Goal: Information Seeking & Learning: Learn about a topic

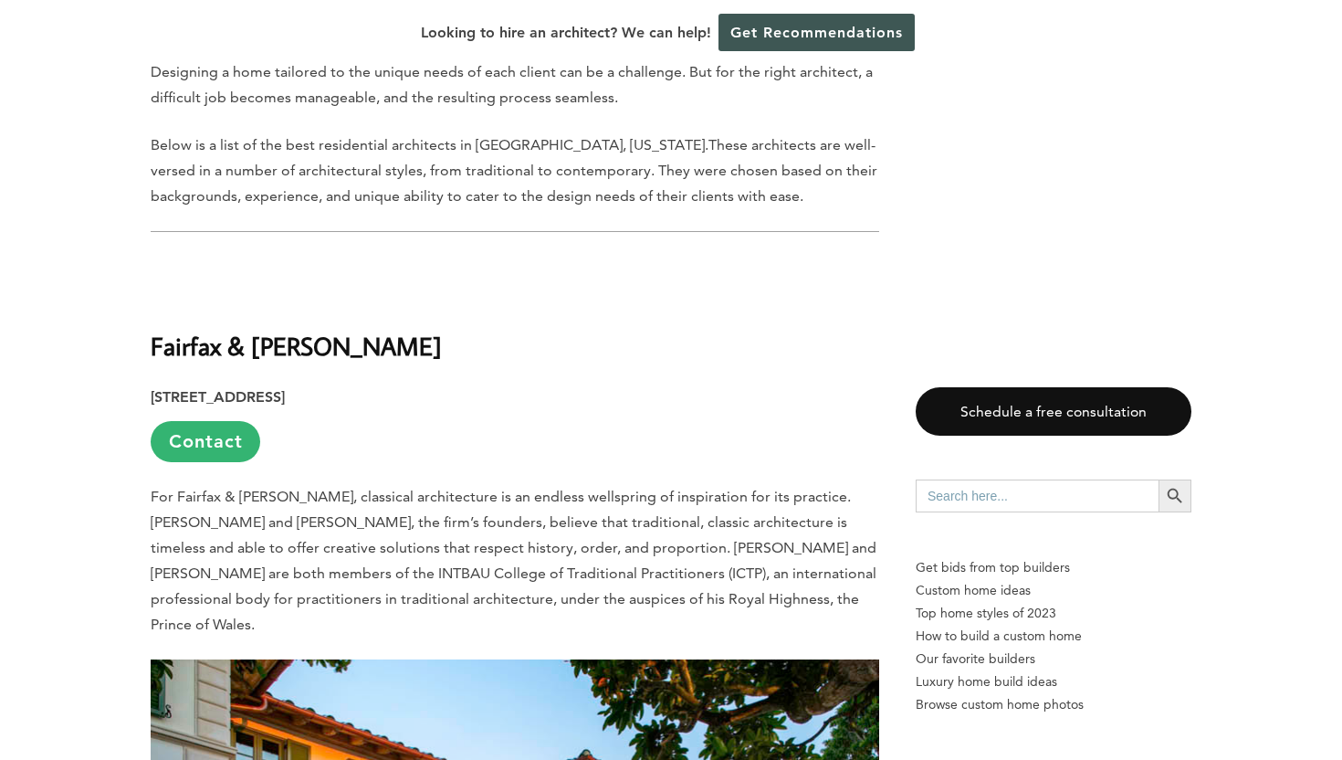
scroll to position [983, 0]
click at [260, 330] on b "Fairfax & [PERSON_NAME]" at bounding box center [296, 346] width 291 height 32
copy div "Fairfax & [PERSON_NAME]"
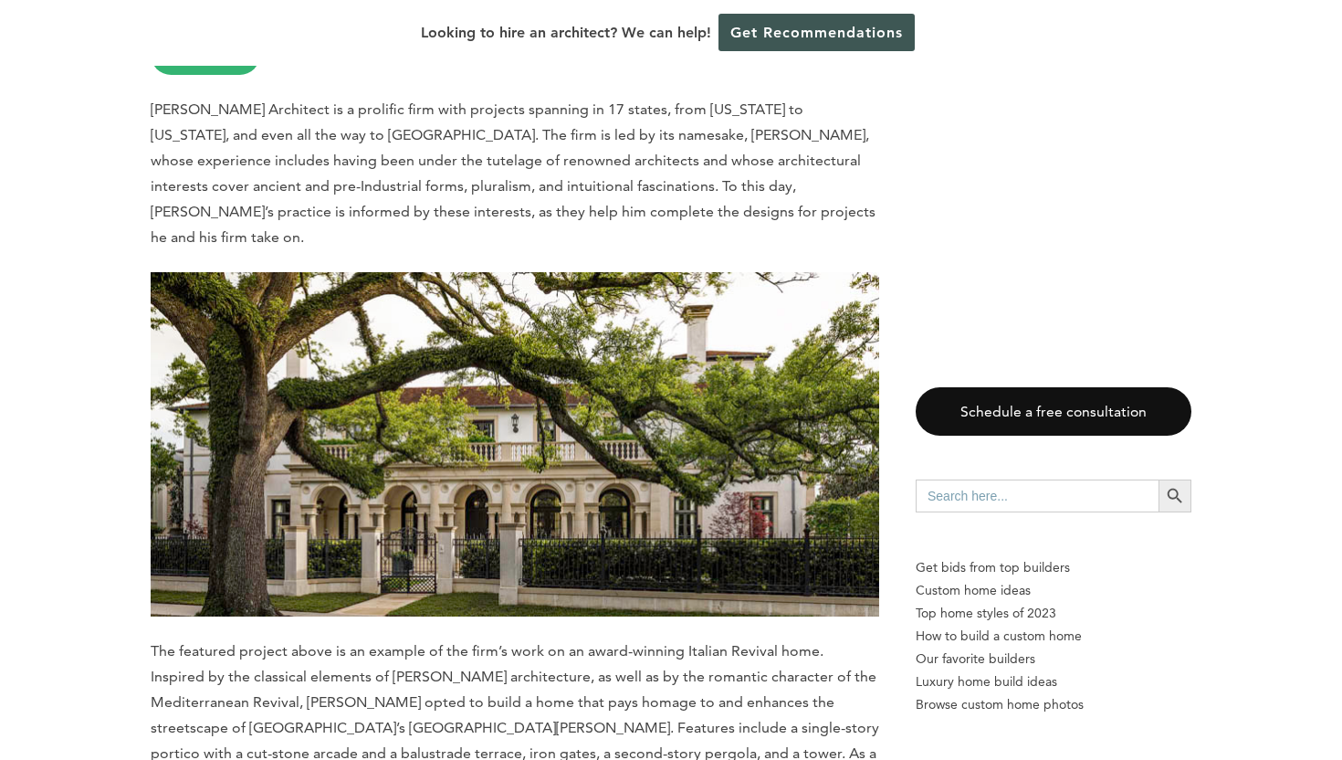
scroll to position [2416, 0]
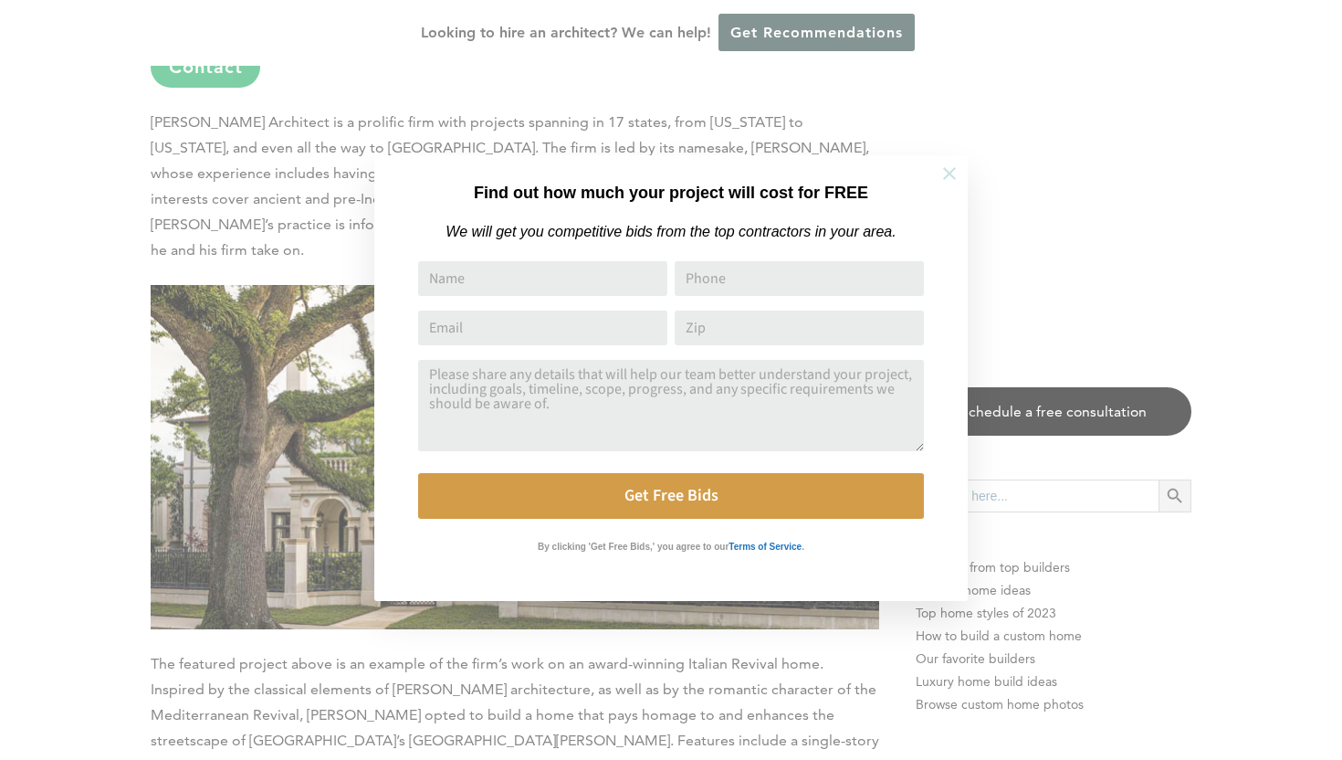
click at [943, 169] on icon at bounding box center [949, 173] width 20 height 20
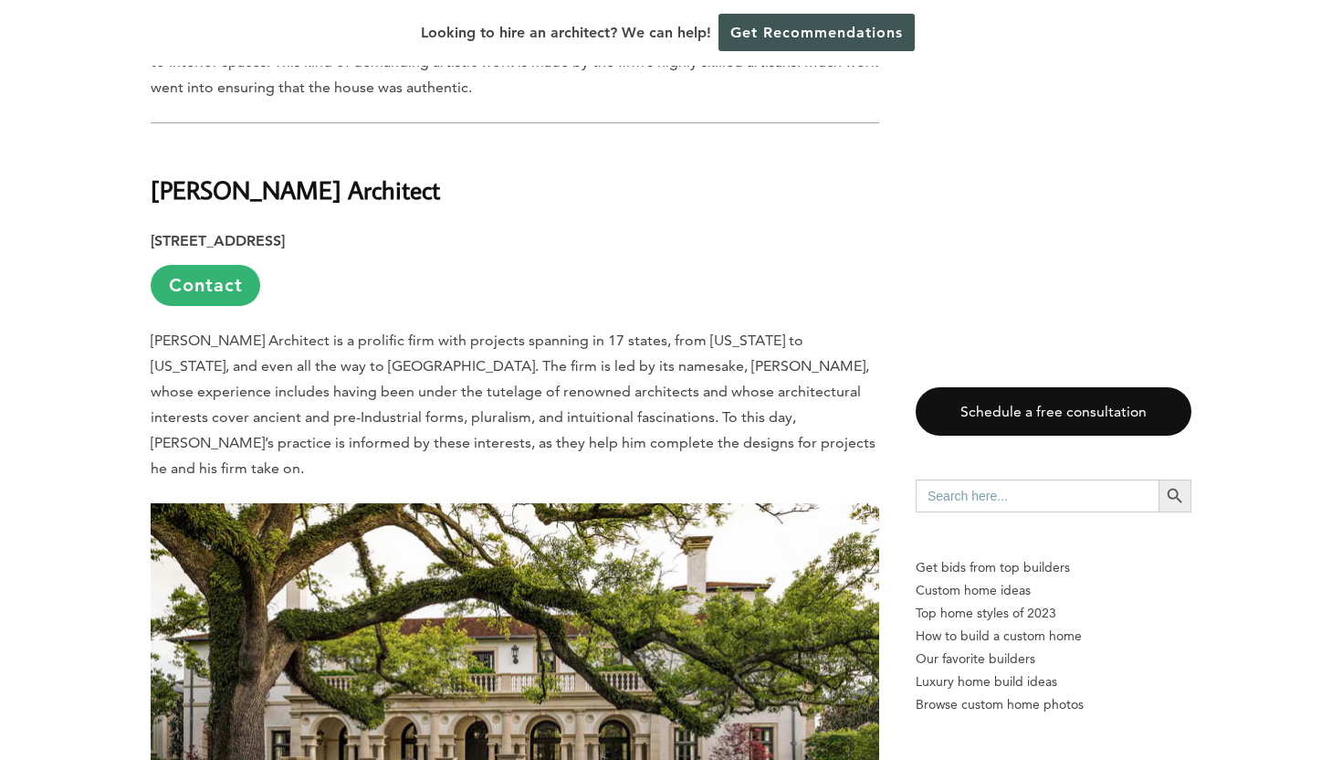
scroll to position [2144, 0]
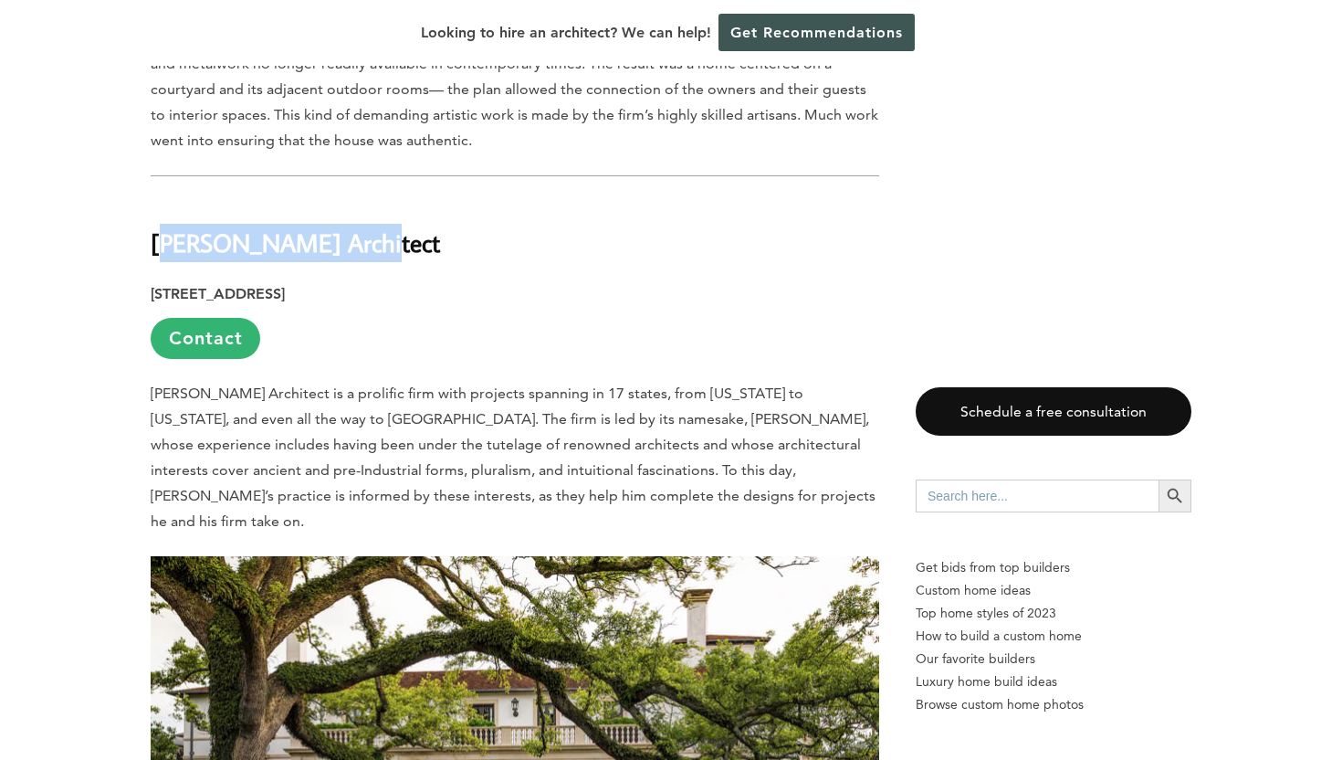
drag, startPoint x: 159, startPoint y: 169, endPoint x: 355, endPoint y: 169, distance: 196.3
click at [355, 198] on h2 "[PERSON_NAME] Architect" at bounding box center [515, 229] width 728 height 63
click at [276, 226] on b "[PERSON_NAME] Architect" at bounding box center [295, 242] width 289 height 32
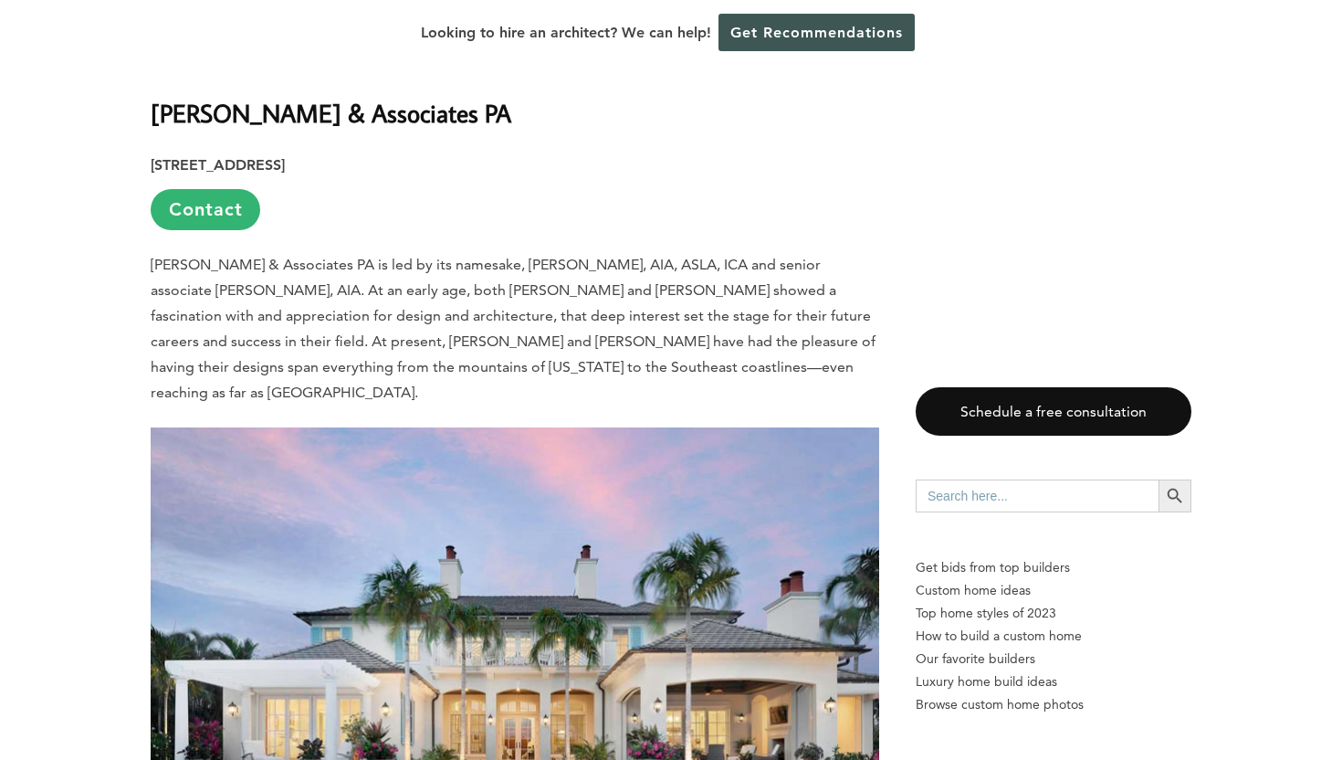
scroll to position [5127, 0]
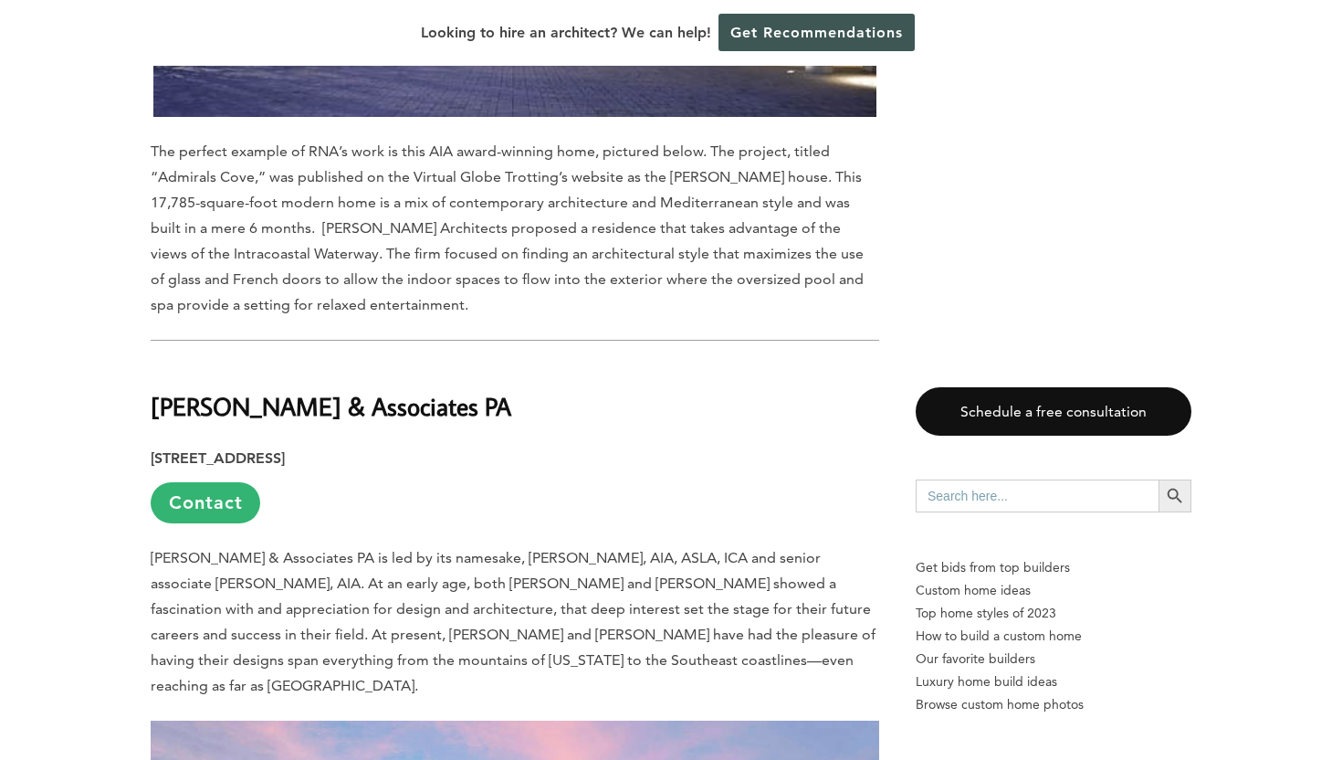
drag, startPoint x: 148, startPoint y: 290, endPoint x: 574, endPoint y: 292, distance: 426.3
copy b "[PERSON_NAME] & Associates PA"
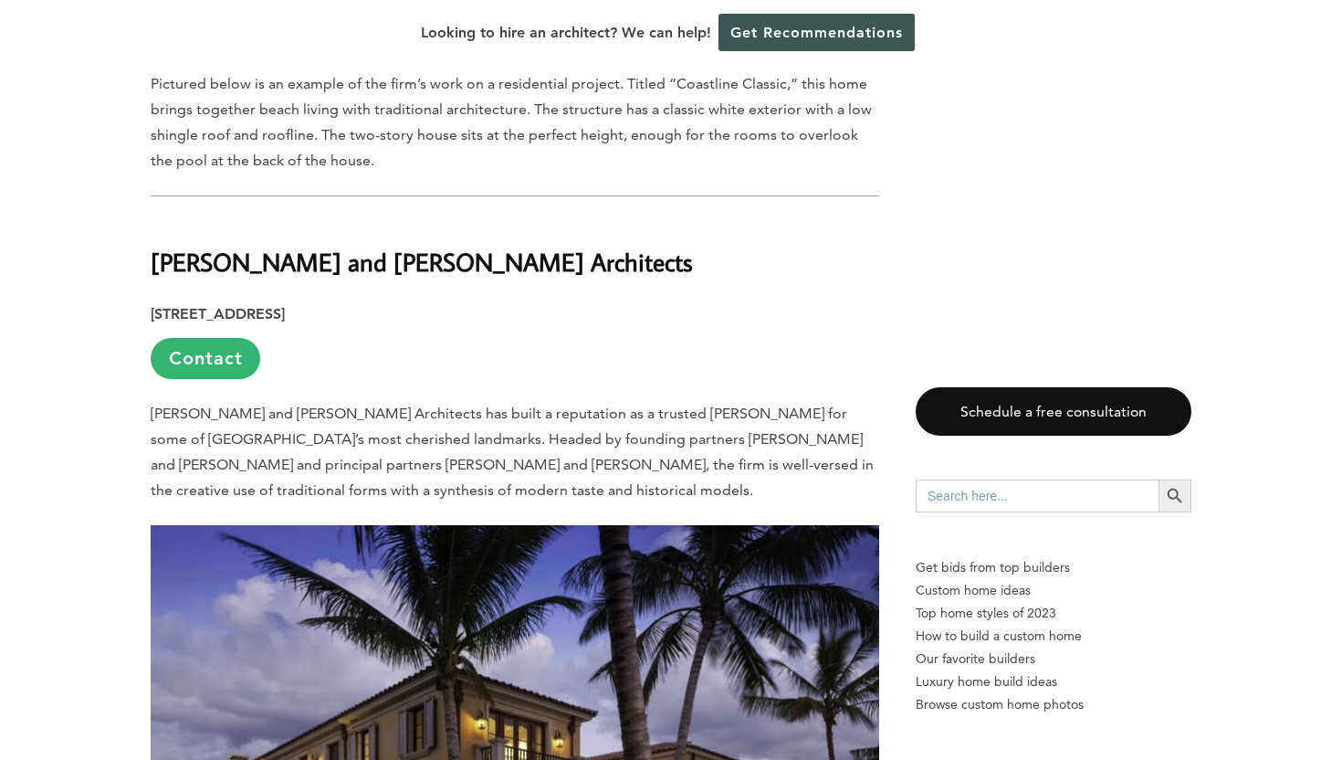
scroll to position [6236, 0]
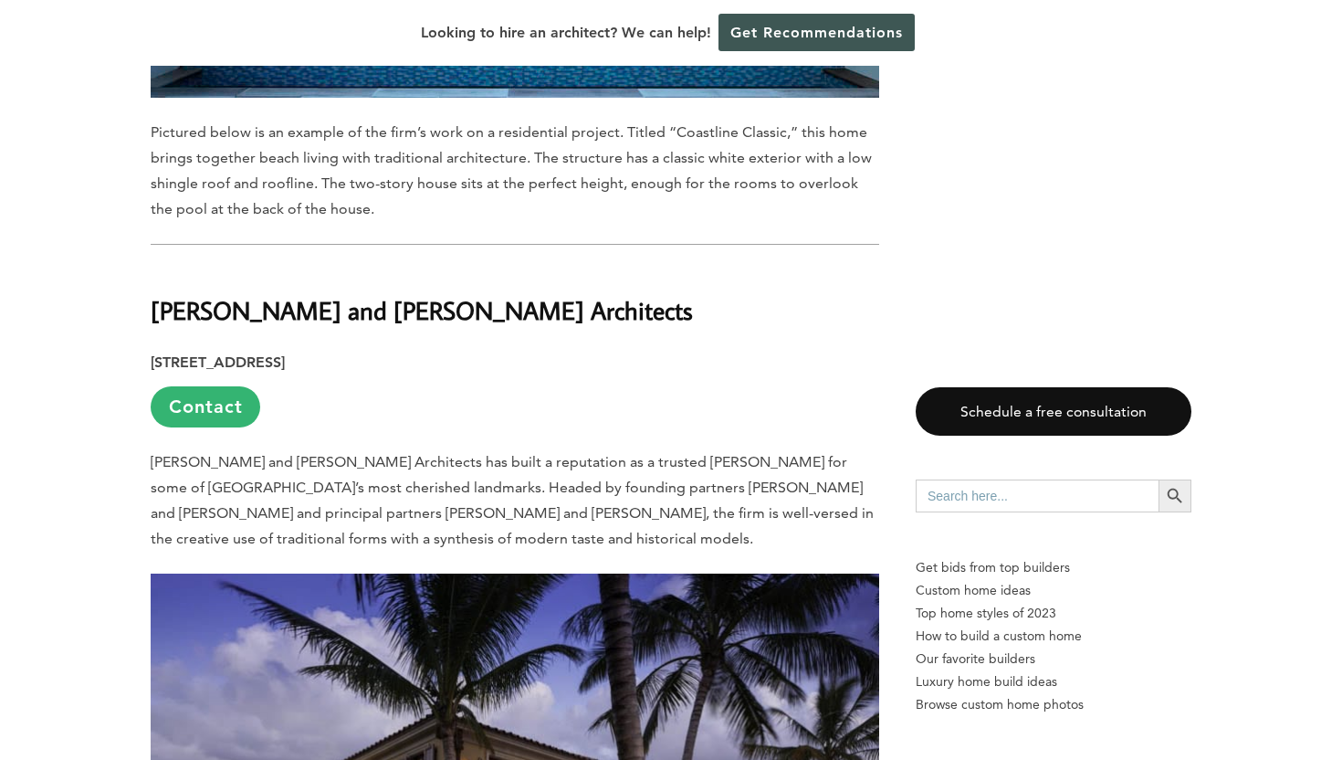
click at [265, 294] on b "[PERSON_NAME] and [PERSON_NAME] Architects" at bounding box center [422, 310] width 542 height 32
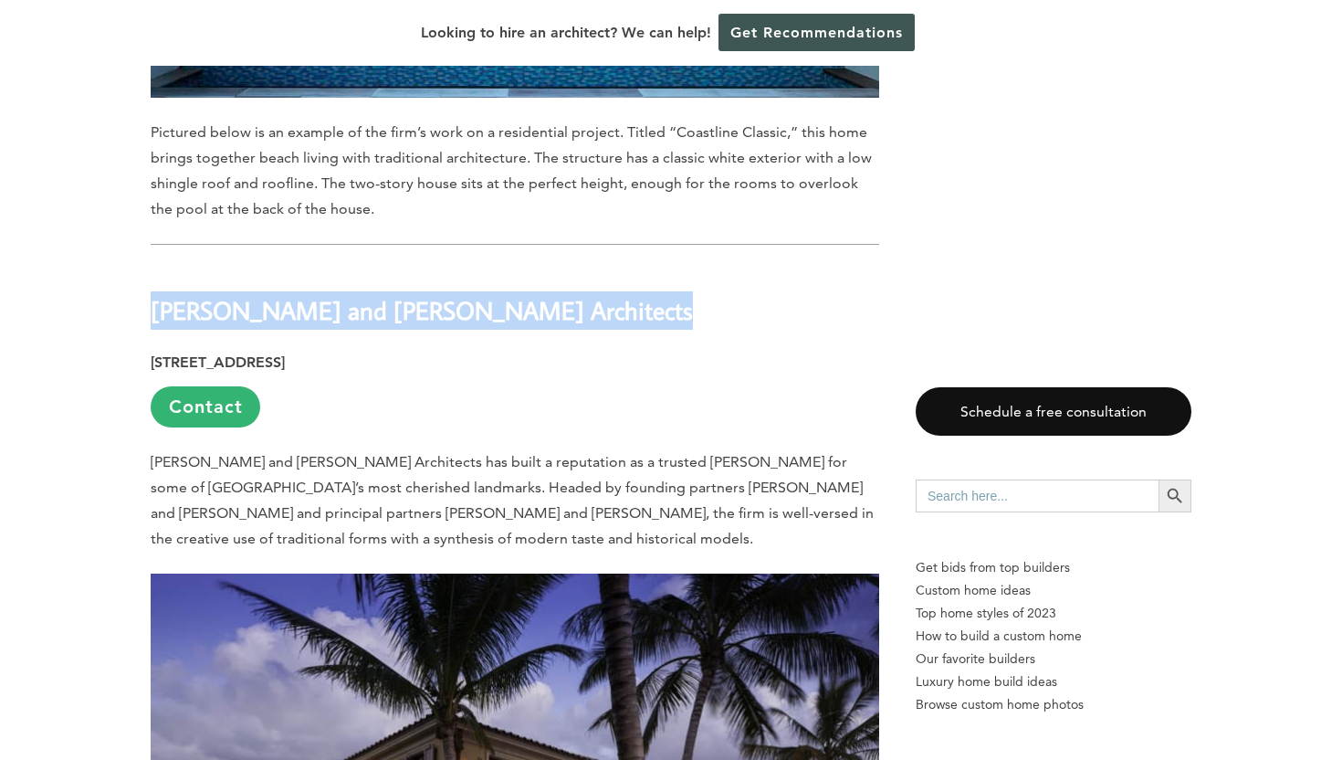
click at [265, 294] on b "[PERSON_NAME] and [PERSON_NAME] Architects" at bounding box center [422, 310] width 542 height 32
copy div "[PERSON_NAME] and [PERSON_NAME] Architects"
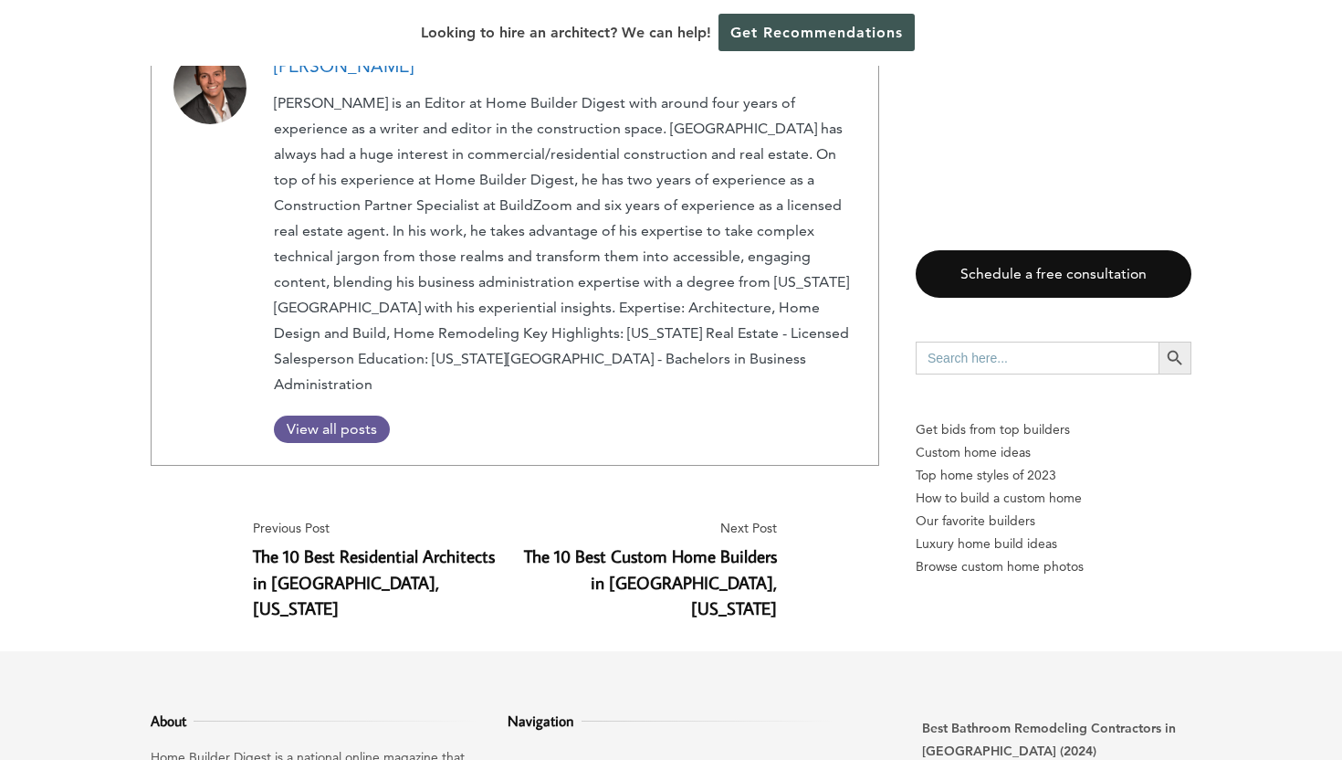
scroll to position [12324, 0]
